Goal: Find specific page/section: Find specific page/section

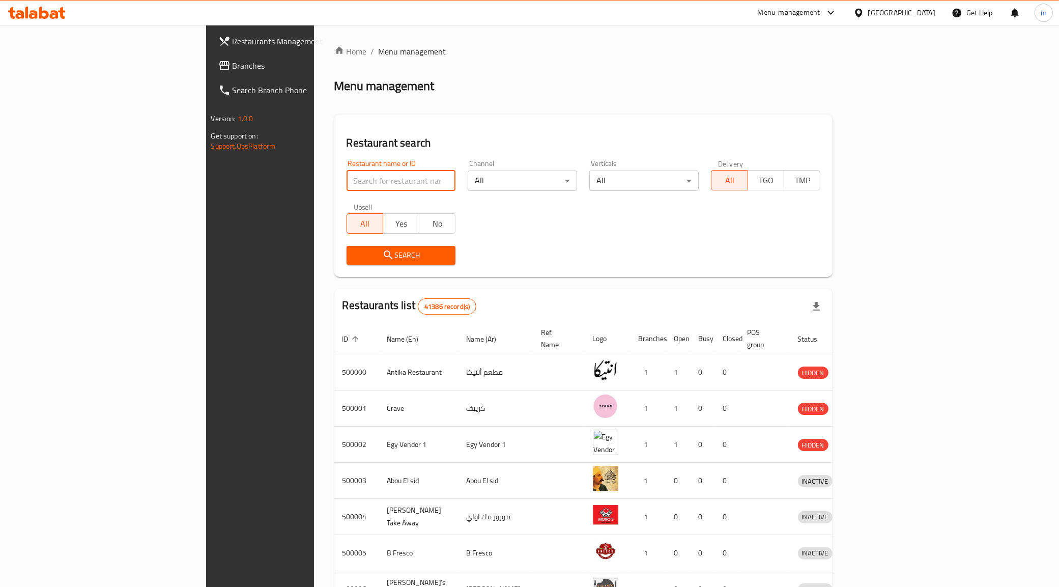
click at [355, 181] on input "search" at bounding box center [401, 181] width 109 height 20
click at [233, 65] on span "Branches" at bounding box center [304, 66] width 143 height 12
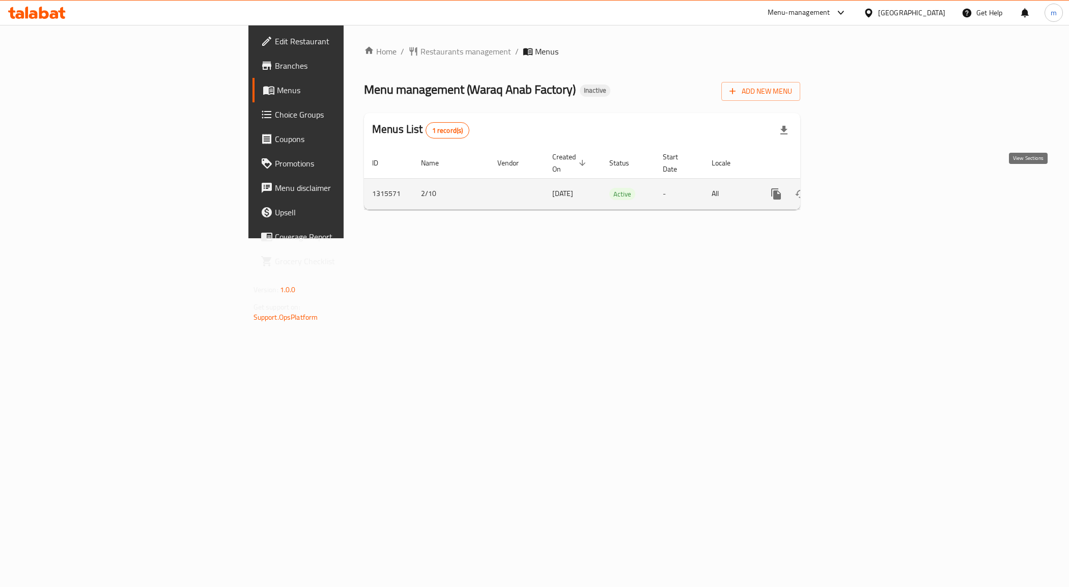
click at [862, 190] on link "enhanced table" at bounding box center [849, 194] width 24 height 24
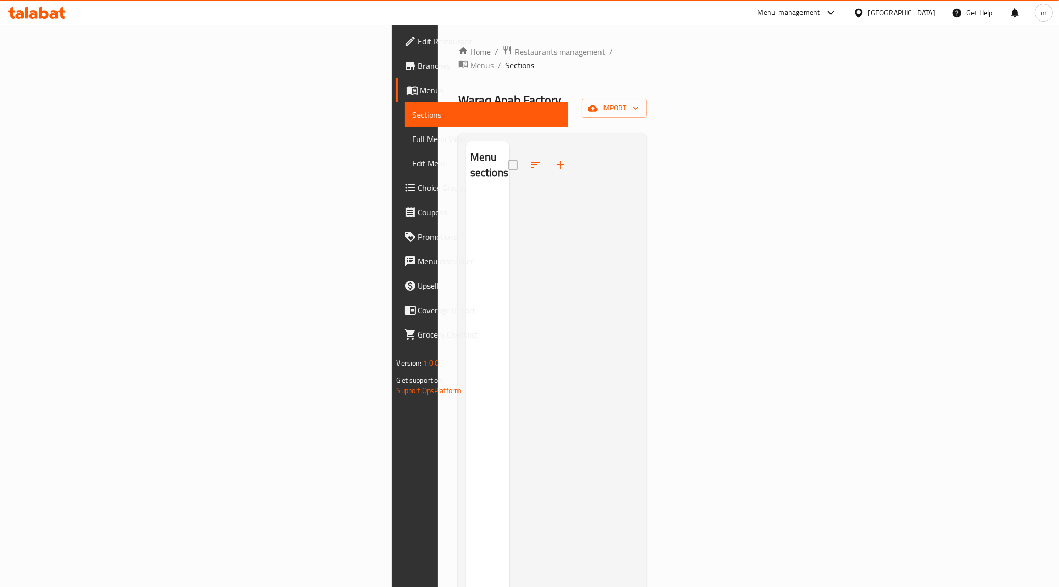
click at [418, 65] on span "Branches" at bounding box center [489, 66] width 143 height 12
